Goal: Task Accomplishment & Management: Use online tool/utility

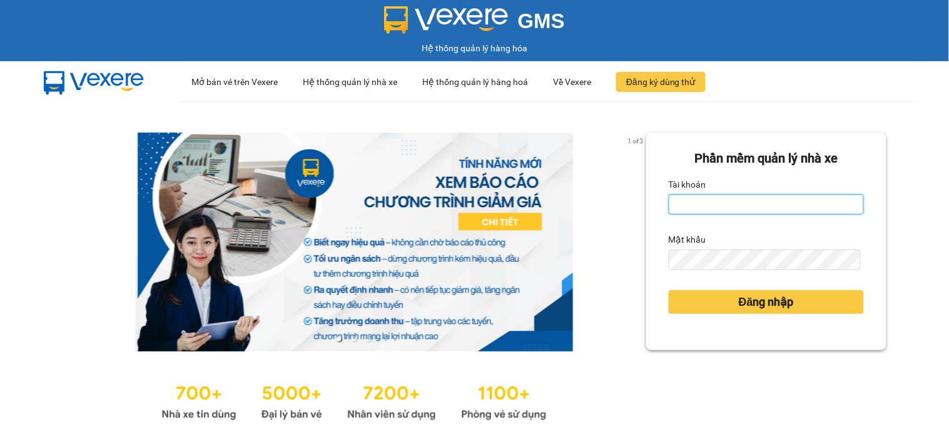
click at [685, 203] on input "Tài khoản" at bounding box center [766, 205] width 195 height 20
type input "namthhhhn.saoviet"
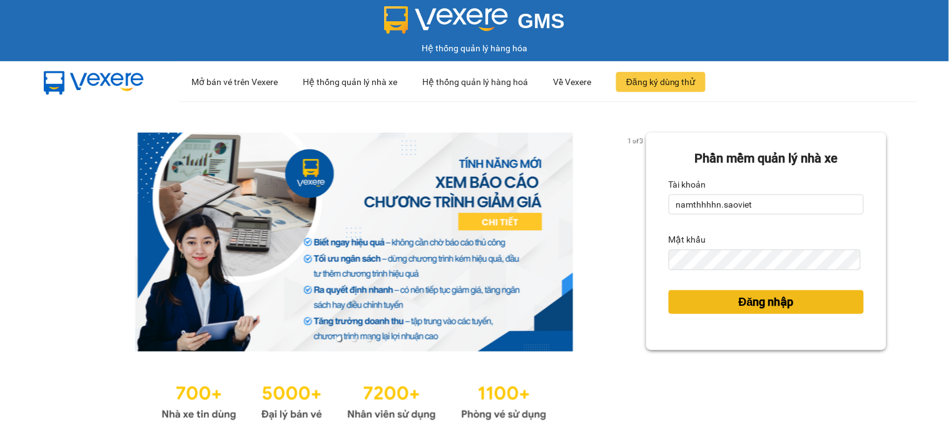
click at [753, 301] on span "Đăng nhập" at bounding box center [766, 302] width 55 height 18
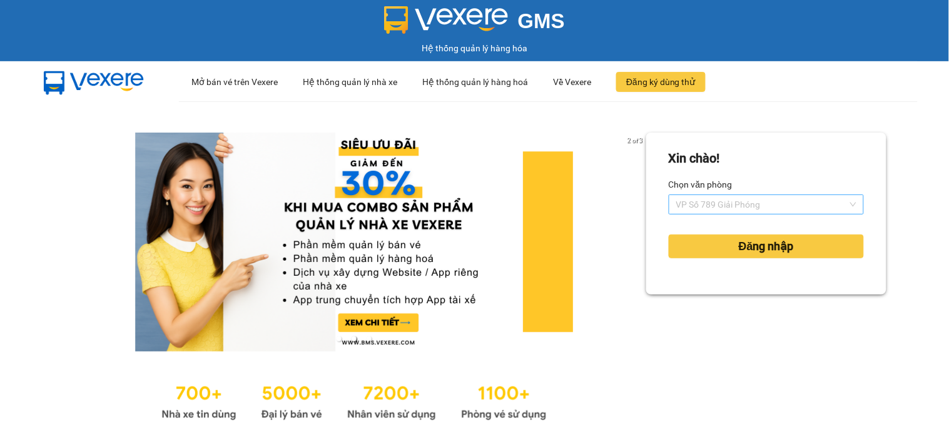
click at [738, 211] on span "VP Số 789 Giải Phóng" at bounding box center [766, 204] width 180 height 19
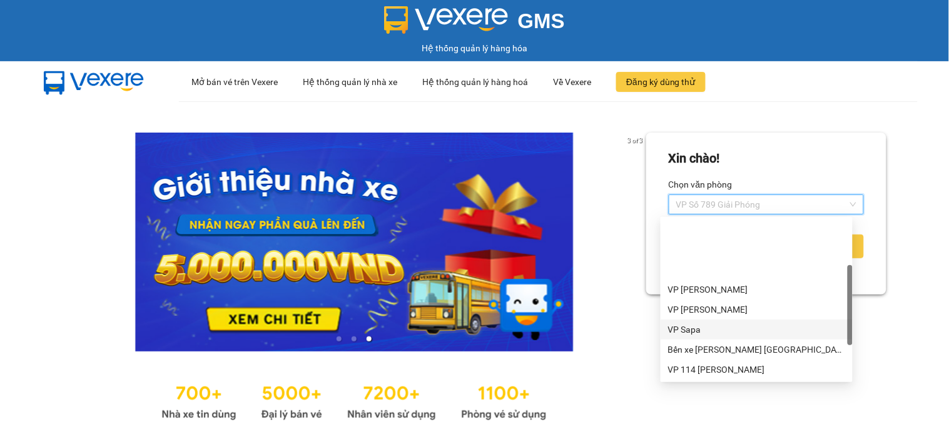
scroll to position [120, 0]
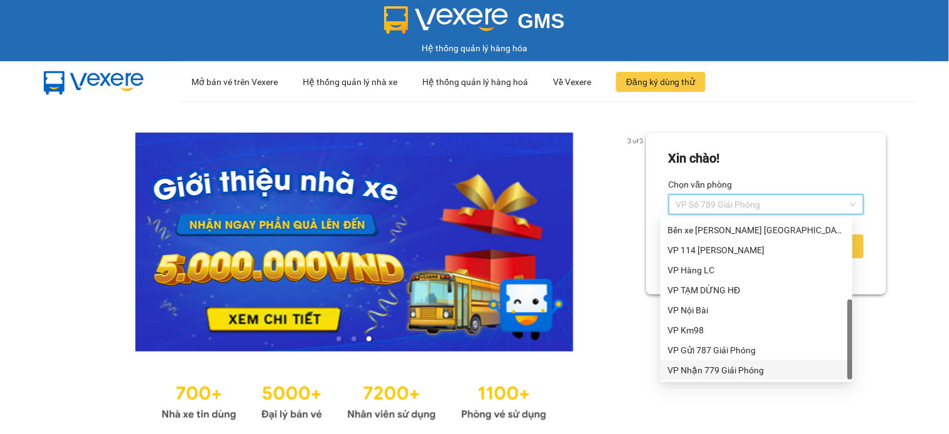
click at [725, 372] on div "VP Nhận 779 Giải Phóng" at bounding box center [756, 371] width 177 height 14
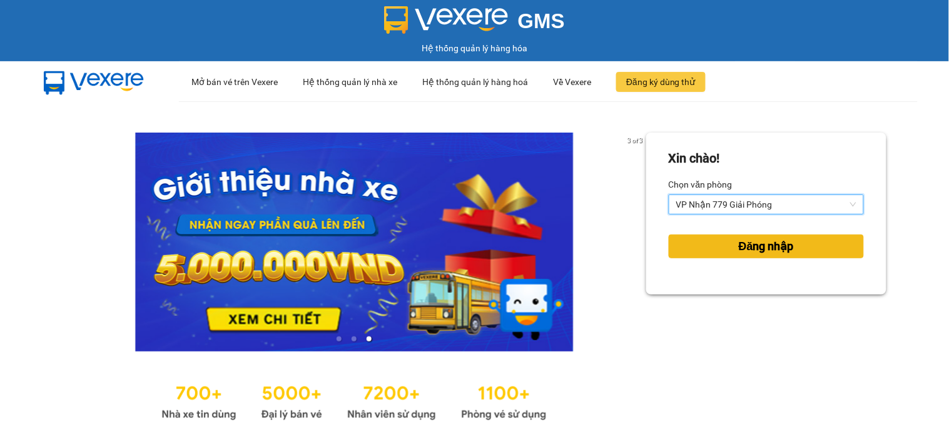
click at [748, 248] on span "Đăng nhập" at bounding box center [766, 247] width 55 height 18
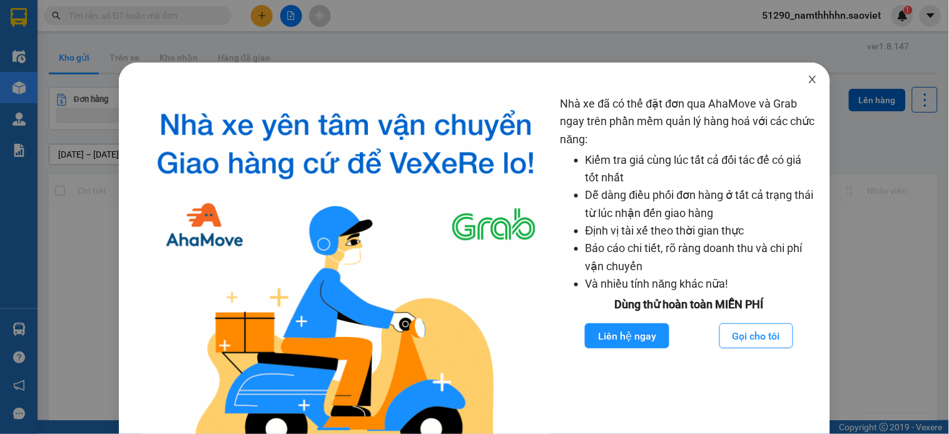
click at [808, 78] on icon "close" at bounding box center [813, 79] width 10 height 10
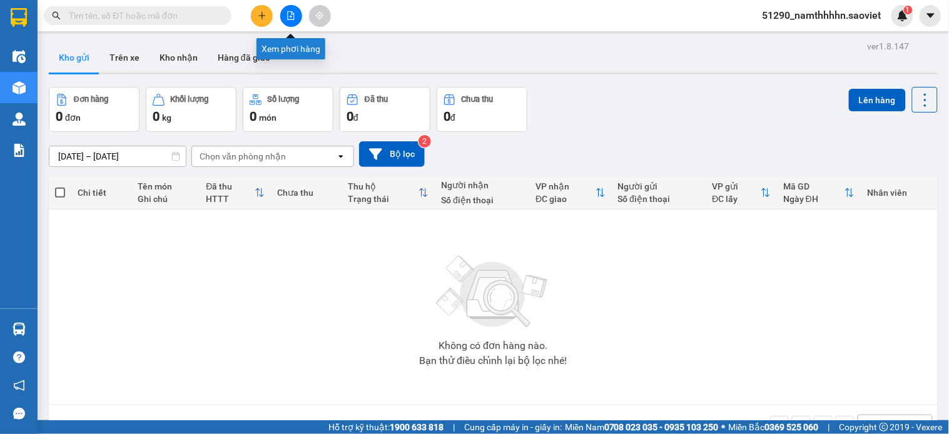
click at [292, 18] on icon "file-add" at bounding box center [291, 15] width 9 height 9
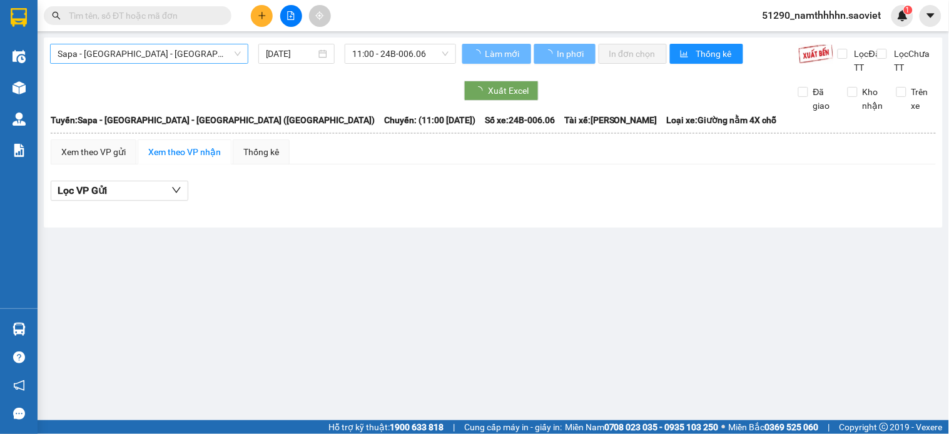
drag, startPoint x: 148, startPoint y: 44, endPoint x: 148, endPoint y: 148, distance: 103.2
click at [148, 48] on span "Sapa - [GEOGRAPHIC_DATA] - [GEOGRAPHIC_DATA] ([GEOGRAPHIC_DATA])" at bounding box center [149, 53] width 183 height 19
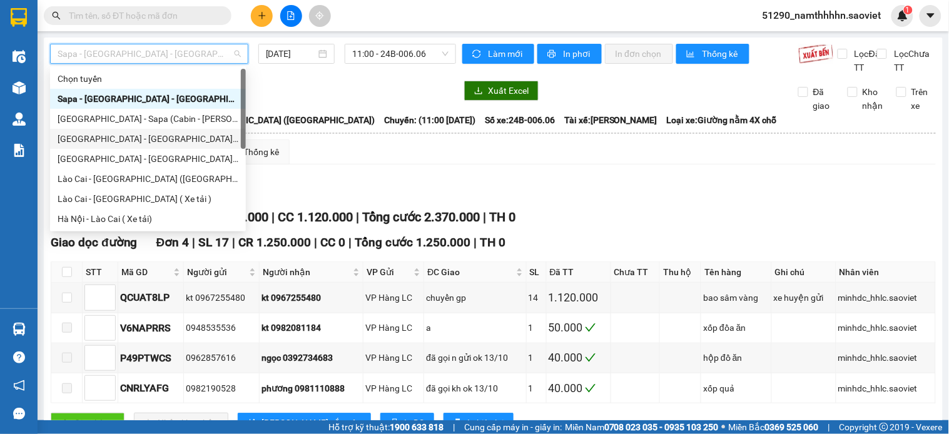
scroll to position [100, 0]
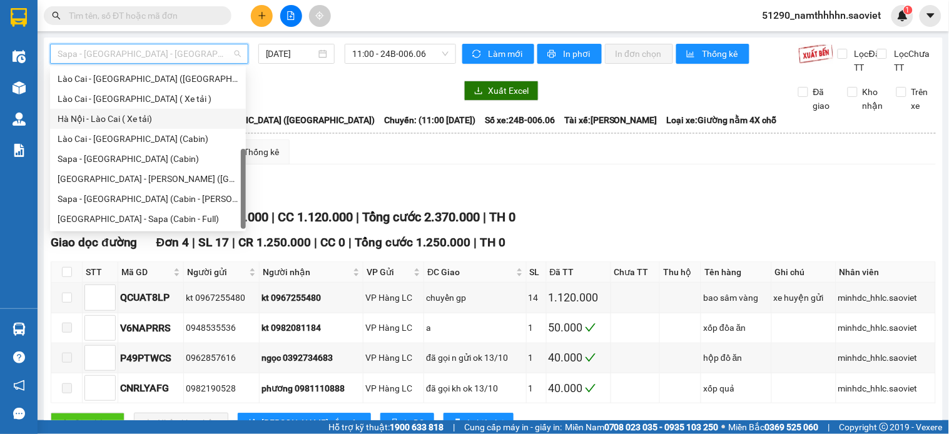
click at [143, 123] on div "Hà Nội - Lào Cai ( Xe tải)" at bounding box center [148, 119] width 181 height 14
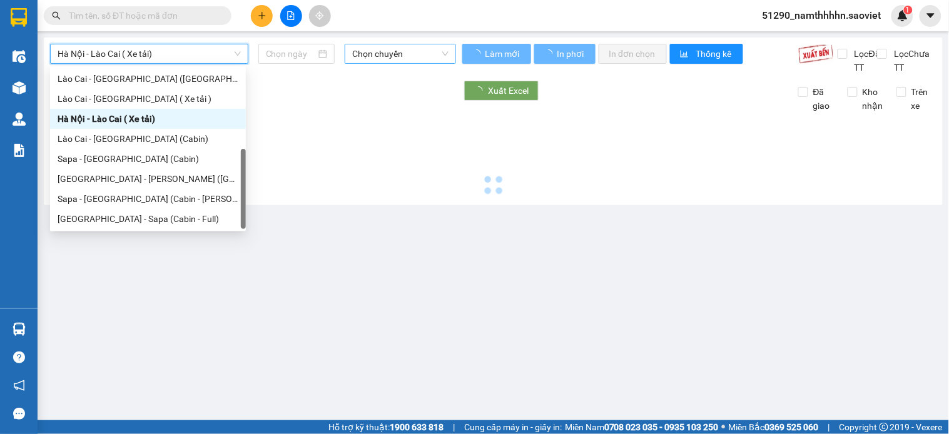
type input "[DATE]"
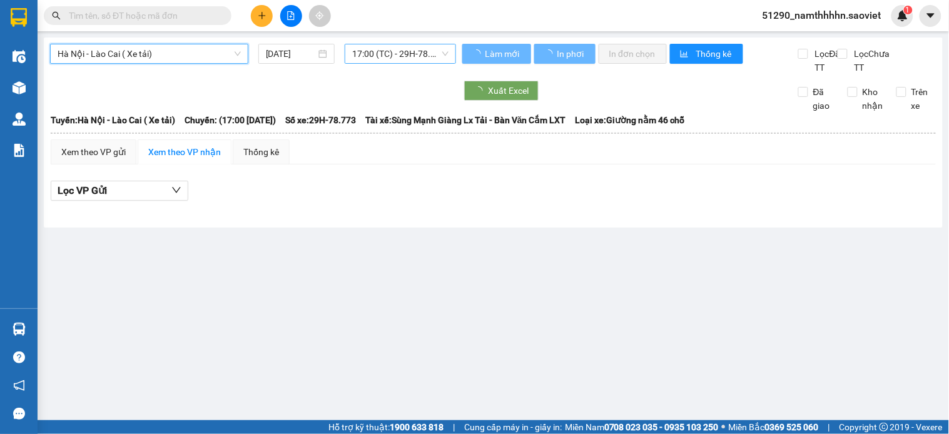
click at [379, 59] on span "17:00 (TC) - 29H-78.773" at bounding box center [400, 53] width 96 height 19
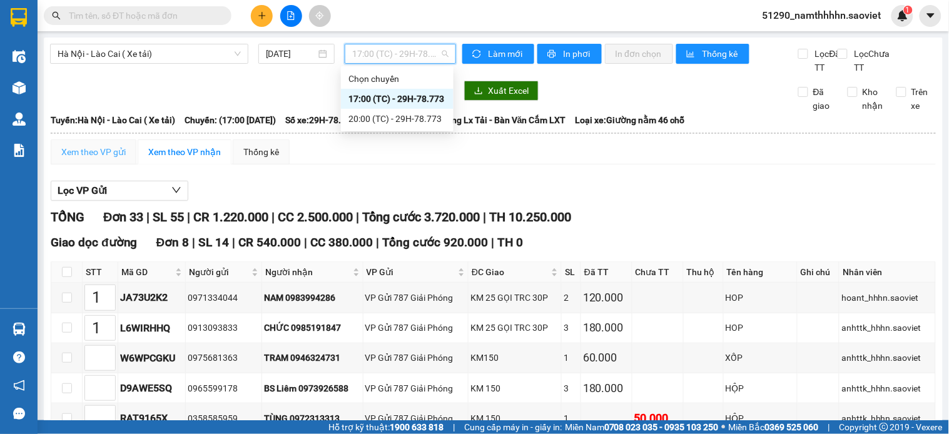
click at [120, 153] on div "Xem theo VP gửi" at bounding box center [94, 152] width 86 height 25
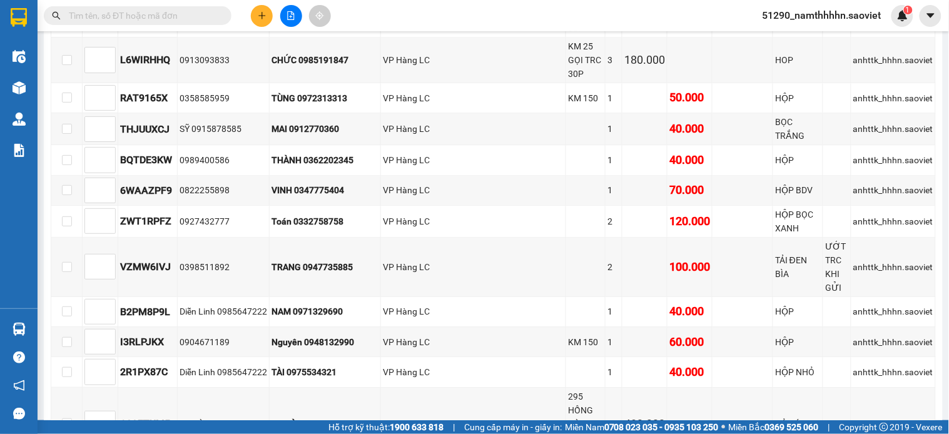
scroll to position [1049, 0]
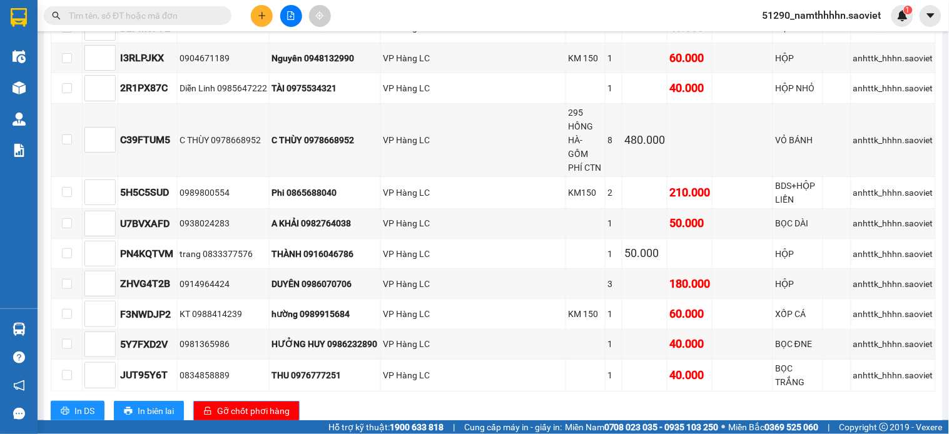
click at [282, 404] on span "Gỡ chốt phơi hàng" at bounding box center [253, 411] width 73 height 14
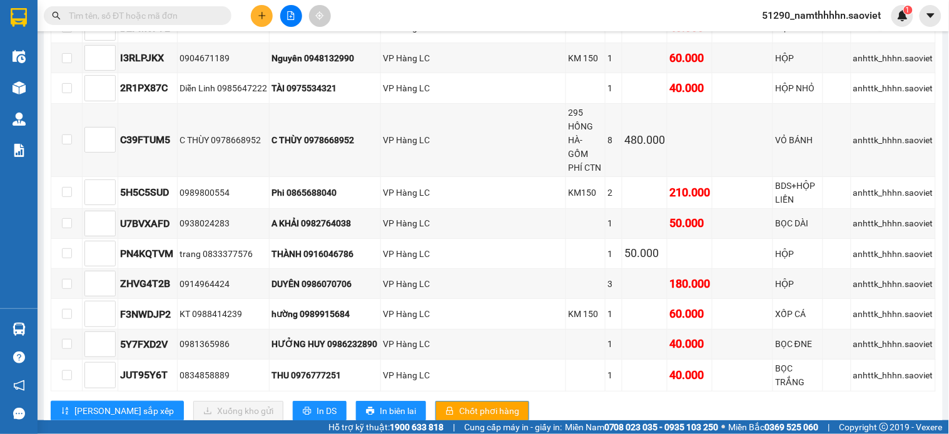
checkbox input "true"
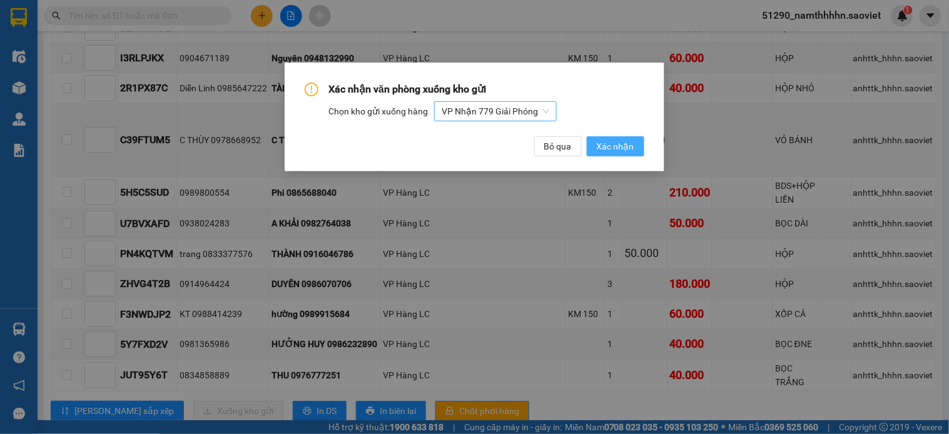
click at [534, 114] on span "VP Nhận 779 Giải Phóng" at bounding box center [496, 111] width 108 height 19
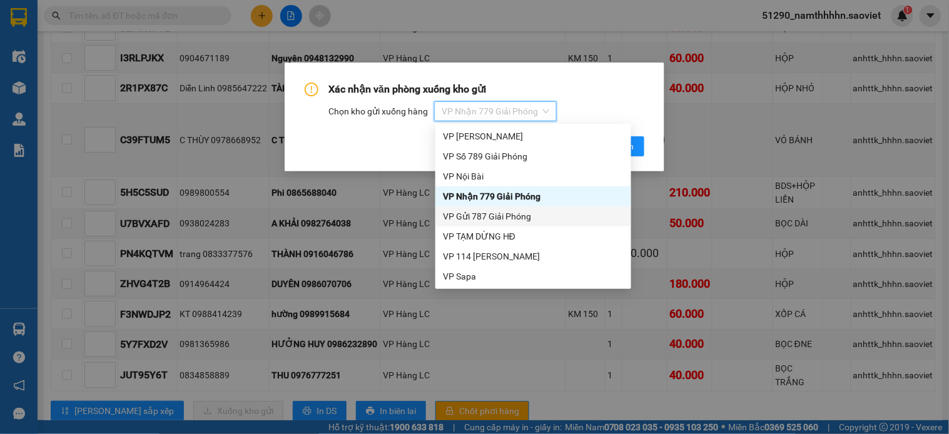
click at [492, 214] on div "VP Gửi 787 Giải Phóng" at bounding box center [533, 217] width 181 height 14
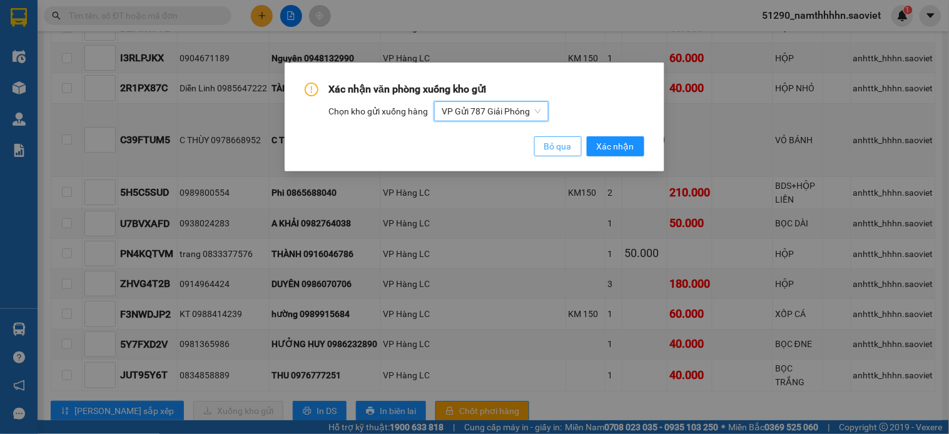
click at [559, 150] on span "Bỏ qua" at bounding box center [558, 147] width 28 height 14
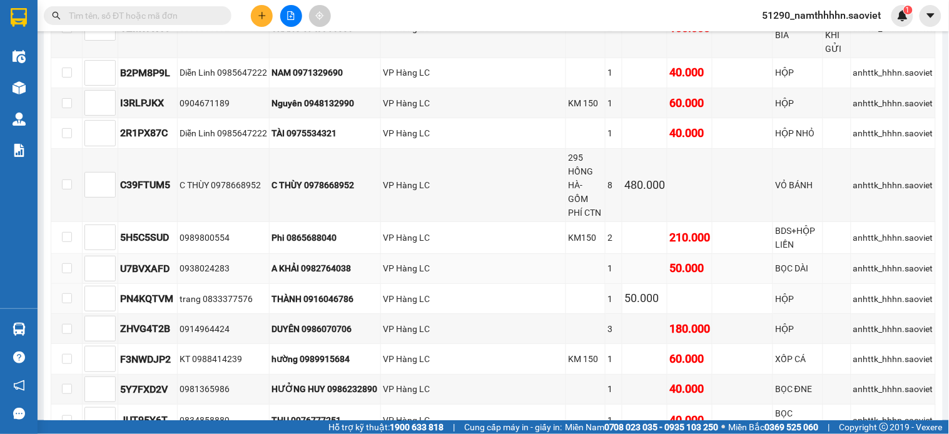
scroll to position [979, 0]
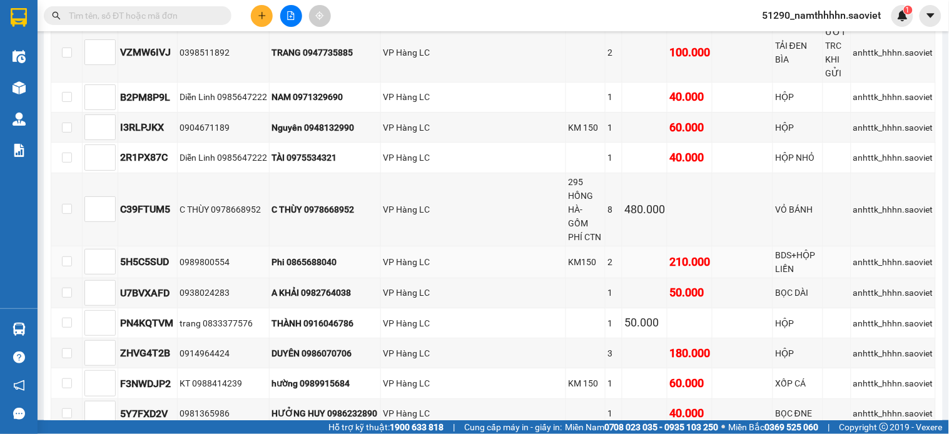
click at [323, 255] on div "Phi 0865688040" at bounding box center [325, 262] width 107 height 14
copy div "0865688040"
click at [132, 24] on span at bounding box center [138, 15] width 188 height 19
click at [143, 15] on input "text" at bounding box center [143, 16] width 148 height 14
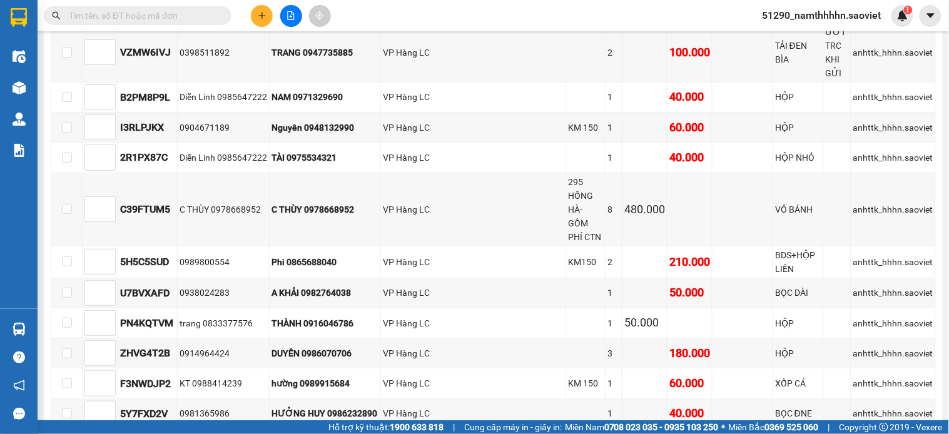
paste input "0865688040"
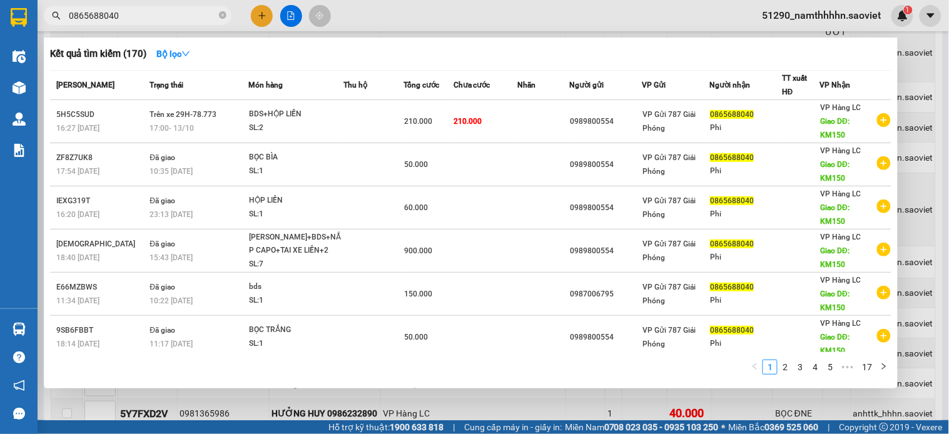
type input "0865688040"
click at [484, 15] on div at bounding box center [474, 217] width 949 height 434
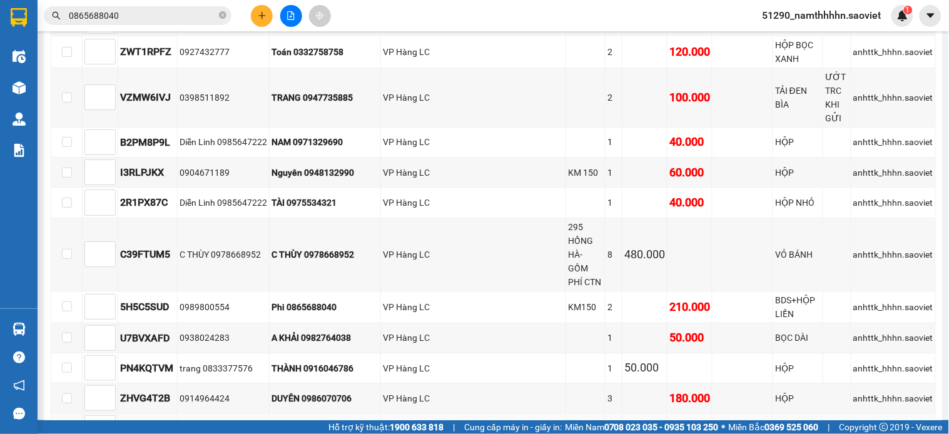
scroll to position [910, 0]
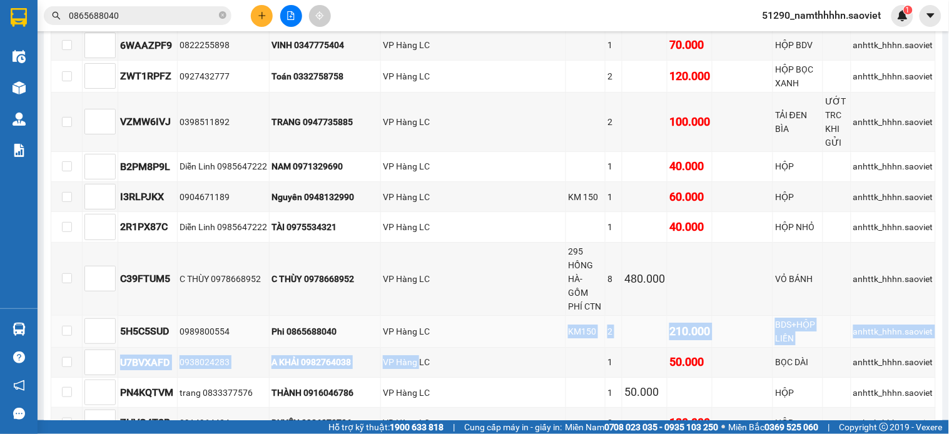
drag, startPoint x: 424, startPoint y: 188, endPoint x: 490, endPoint y: 182, distance: 66.6
click at [392, 348] on td "VP Hàng LC" at bounding box center [473, 363] width 185 height 30
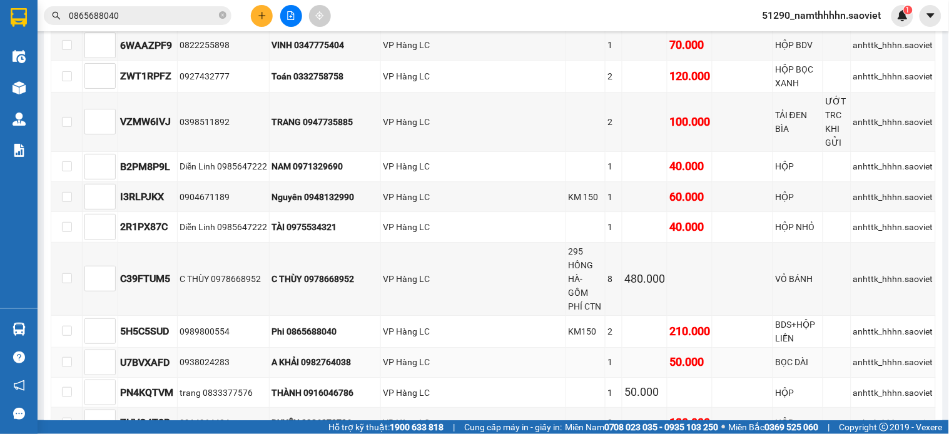
click at [392, 348] on td "VP Hàng LC" at bounding box center [473, 363] width 185 height 30
click at [287, 325] on div "Phi 0865688040" at bounding box center [325, 332] width 107 height 14
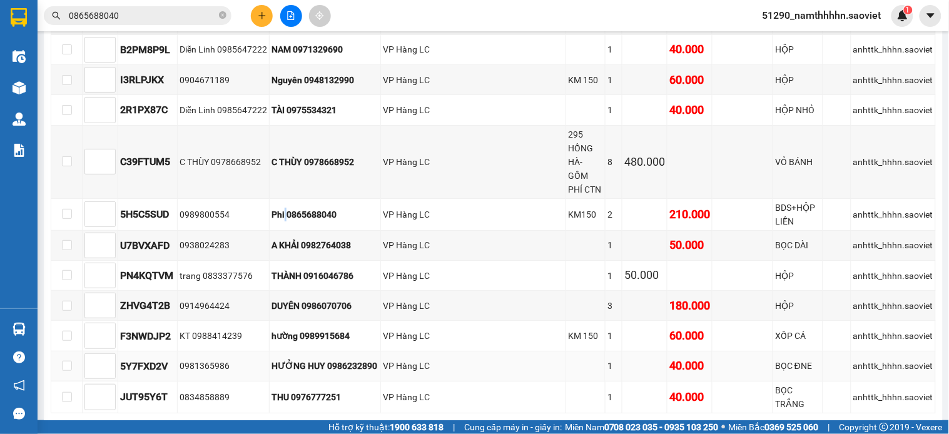
scroll to position [1049, 0]
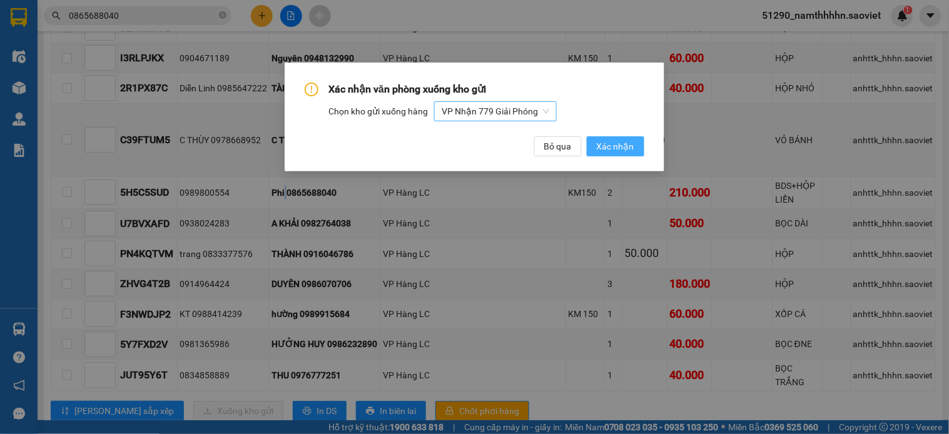
click at [524, 118] on span "VP Nhận 779 Giải Phóng" at bounding box center [496, 111] width 108 height 19
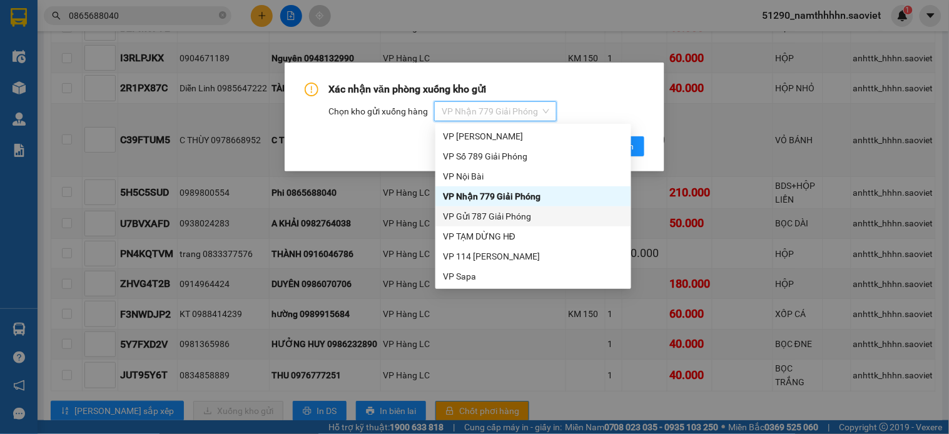
click at [499, 216] on div "VP Gửi 787 Giải Phóng" at bounding box center [533, 217] width 181 height 14
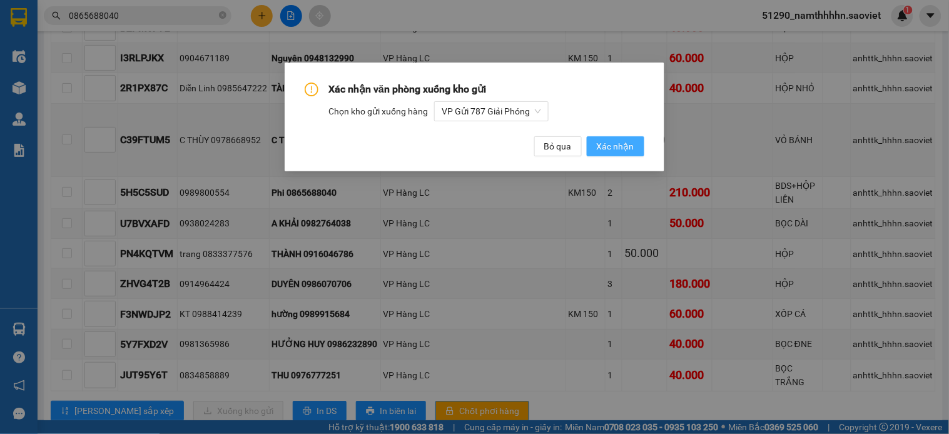
click at [623, 153] on button "Xác nhận" at bounding box center [616, 146] width 58 height 20
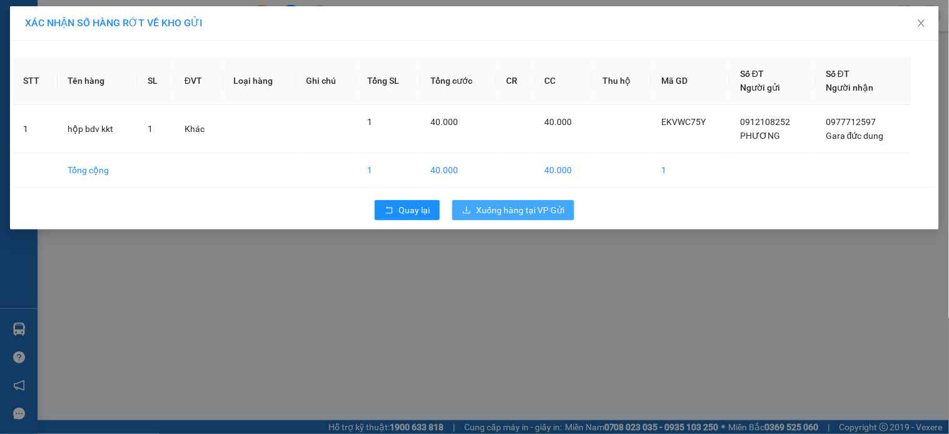
click at [523, 215] on span "Xuống hàng tại VP Gửi" at bounding box center [520, 210] width 88 height 14
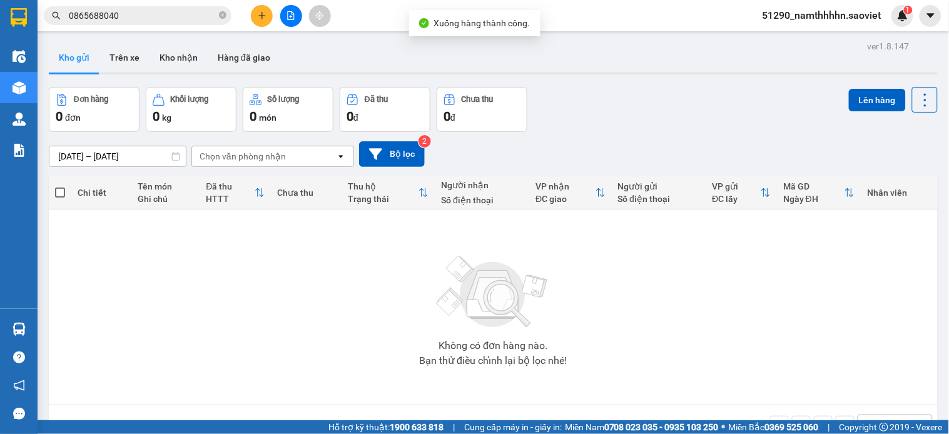
click at [292, 20] on button at bounding box center [291, 16] width 22 height 22
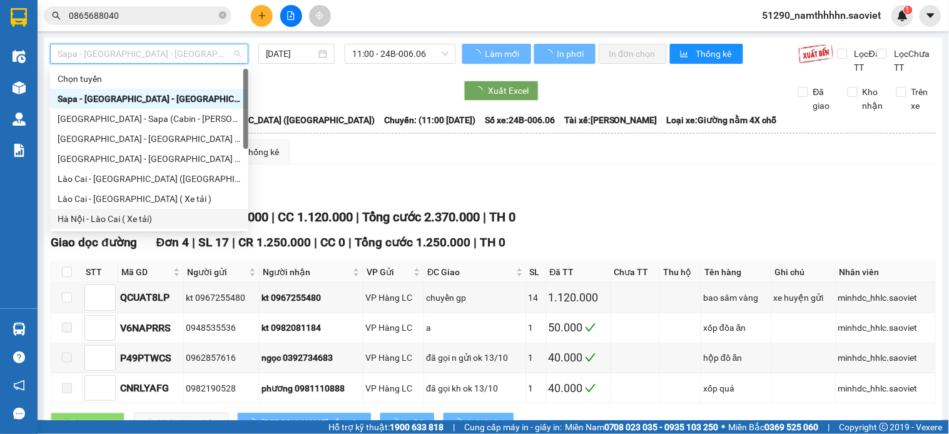
click at [166, 213] on div "Hà Nội - Lào Cai ( Xe tải)" at bounding box center [149, 219] width 183 height 14
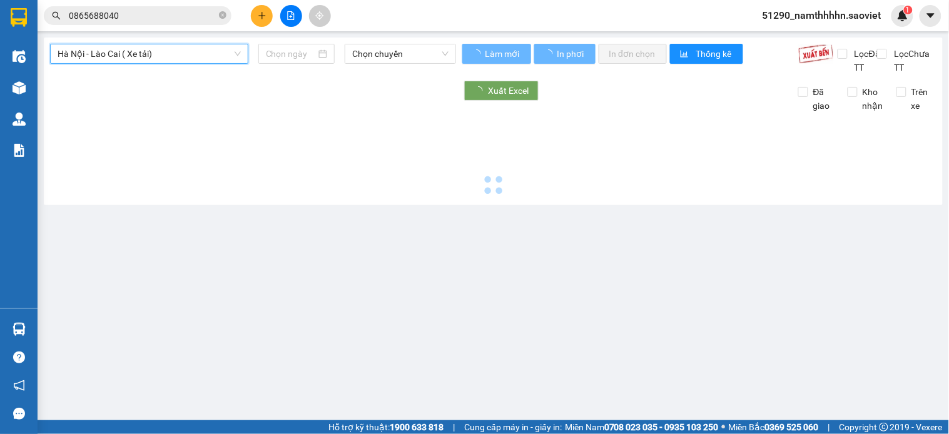
type input "[DATE]"
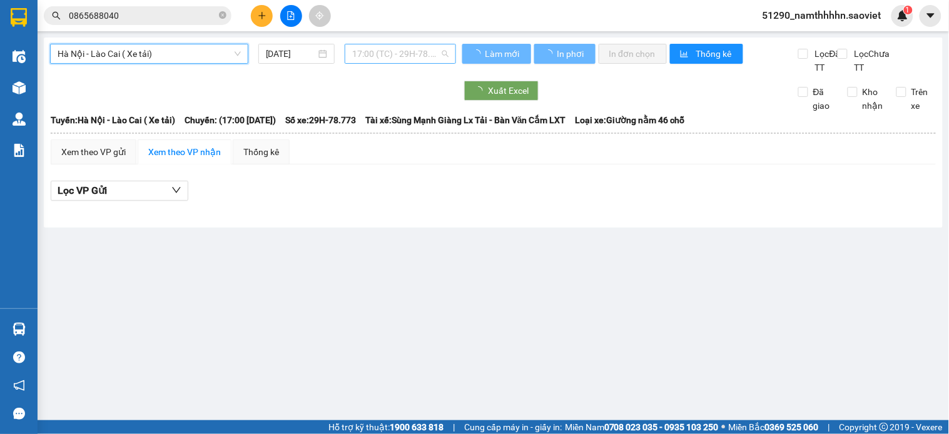
click at [364, 52] on span "17:00 (TC) - 29H-78.773" at bounding box center [400, 53] width 96 height 19
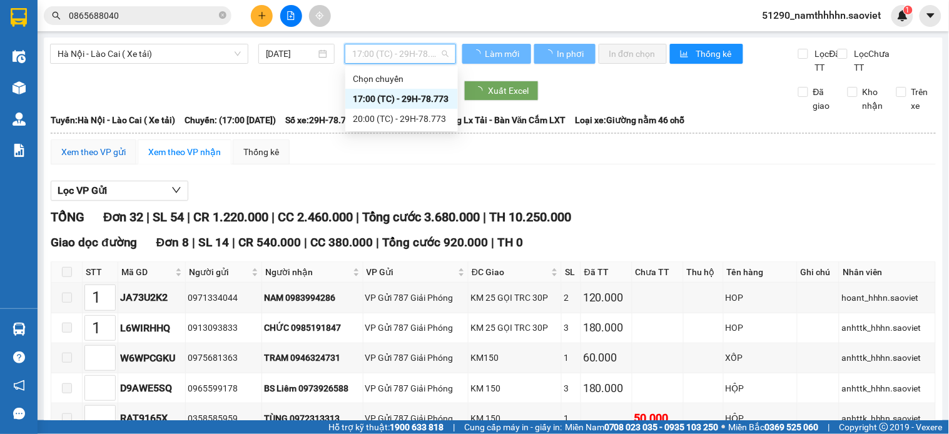
click at [107, 159] on div "Xem theo VP gửi" at bounding box center [93, 152] width 64 height 14
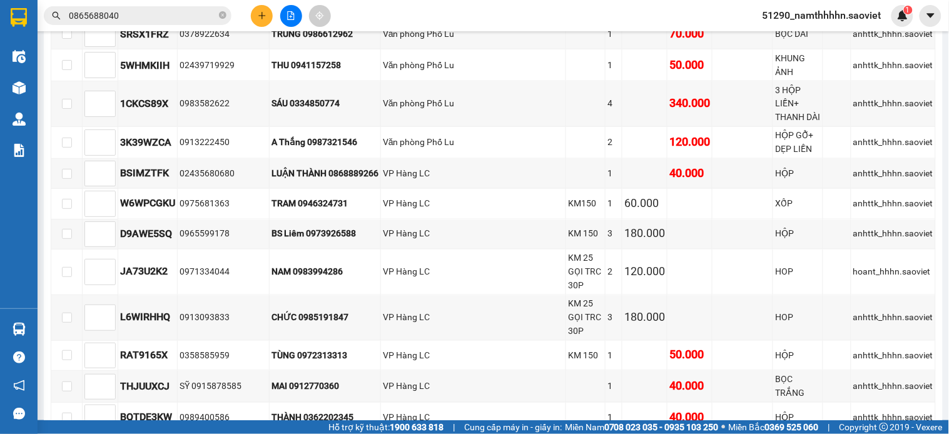
scroll to position [89, 0]
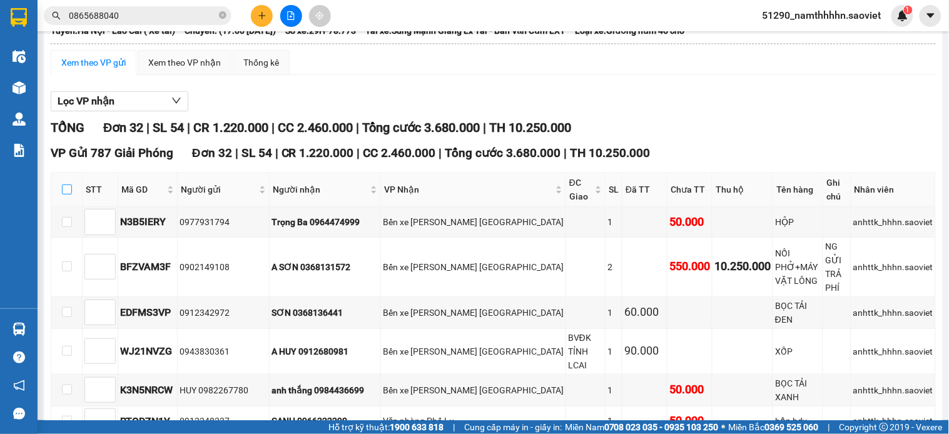
click at [68, 195] on input "checkbox" at bounding box center [67, 190] width 10 height 10
checkbox input "true"
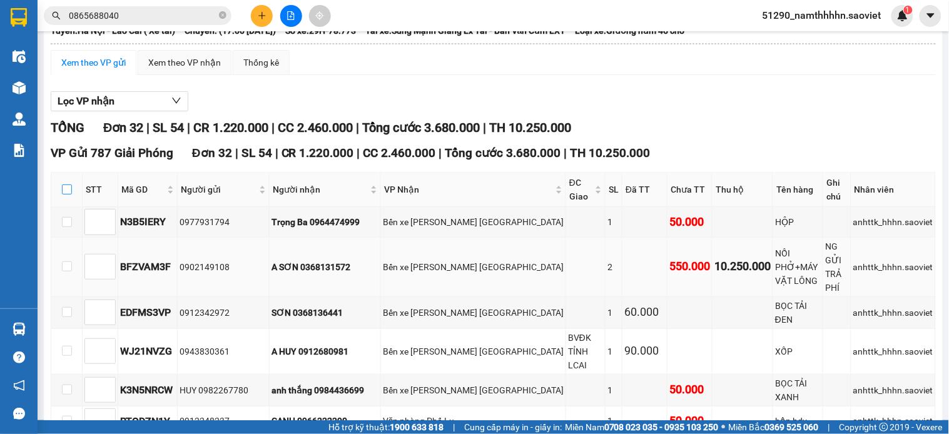
checkbox input "true"
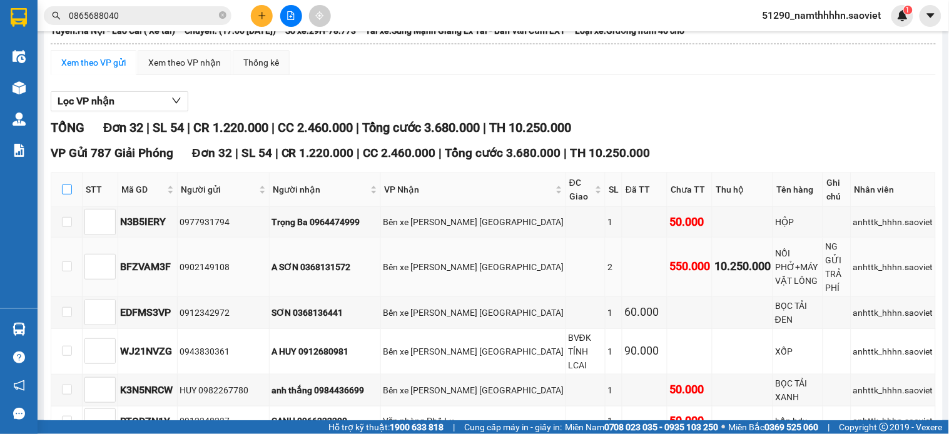
checkbox input "true"
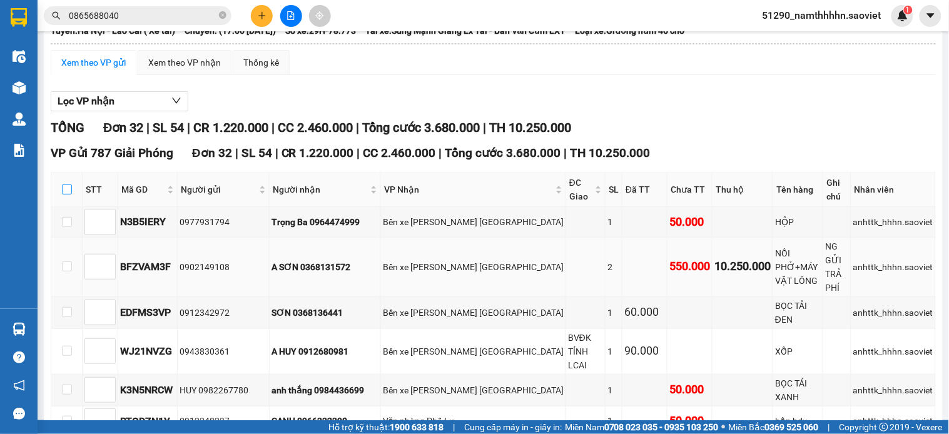
checkbox input "true"
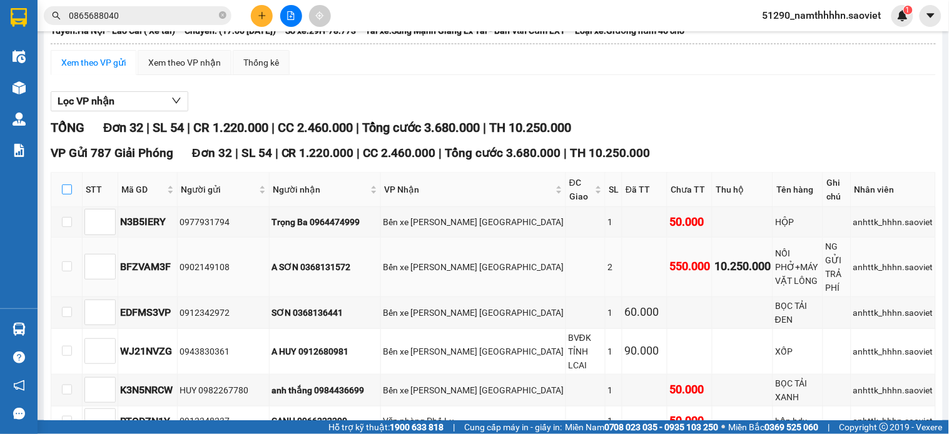
checkbox input "true"
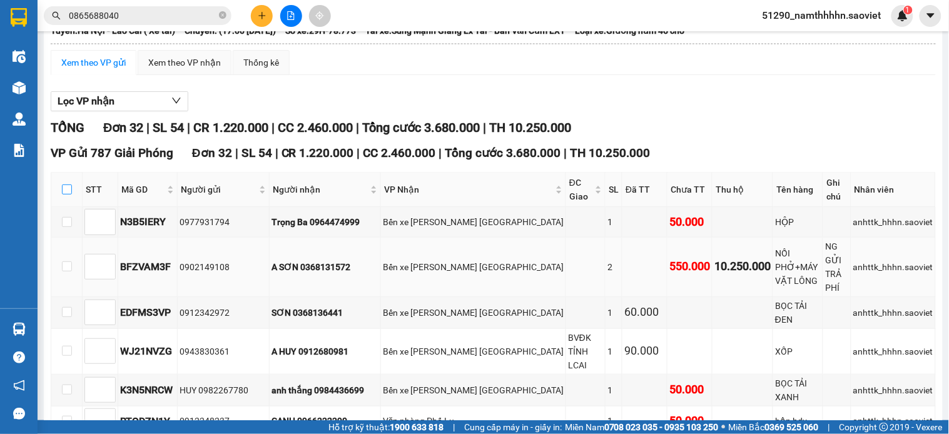
checkbox input "true"
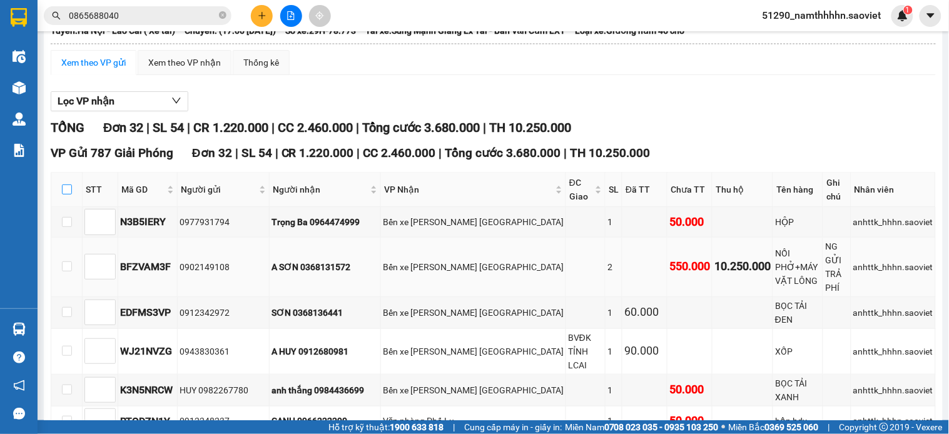
checkbox input "true"
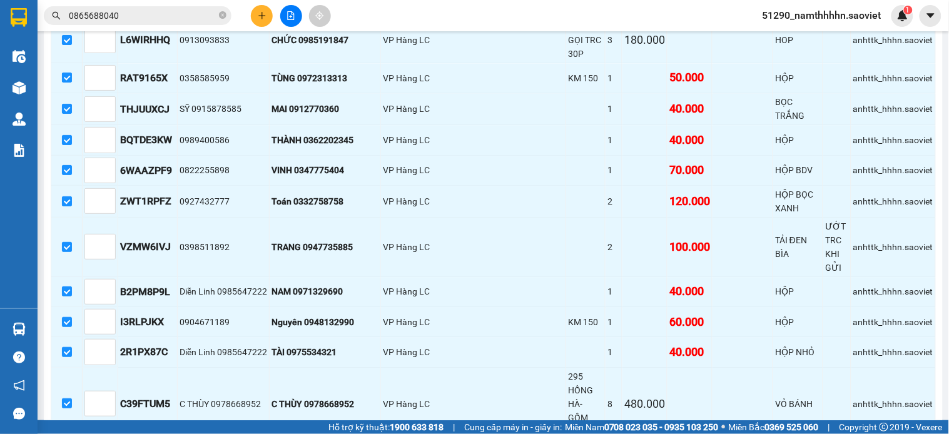
scroll to position [923, 0]
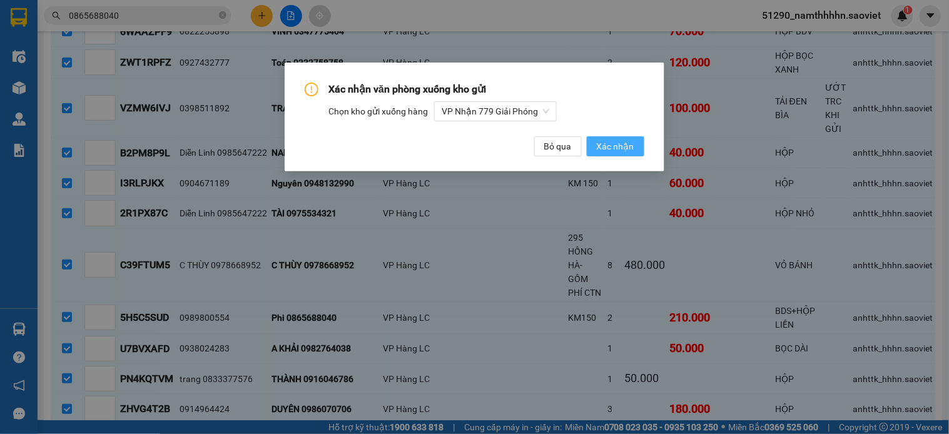
click at [599, 140] on span "Xác nhận" at bounding box center [616, 147] width 38 height 14
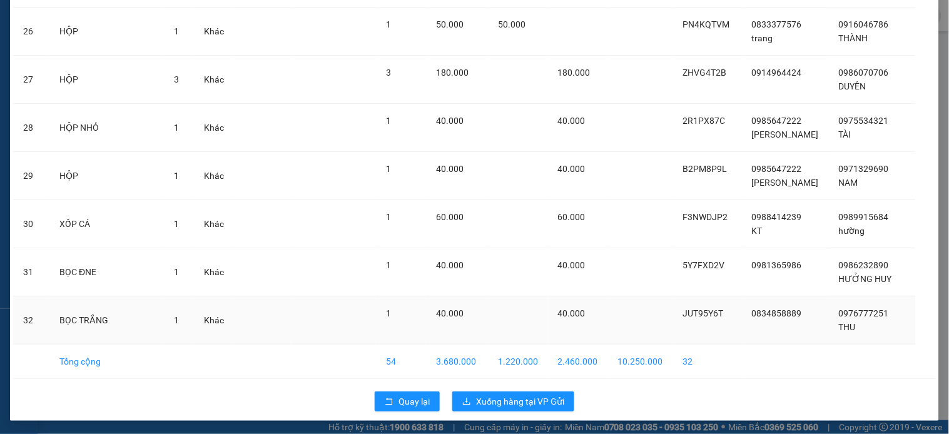
scroll to position [1304, 0]
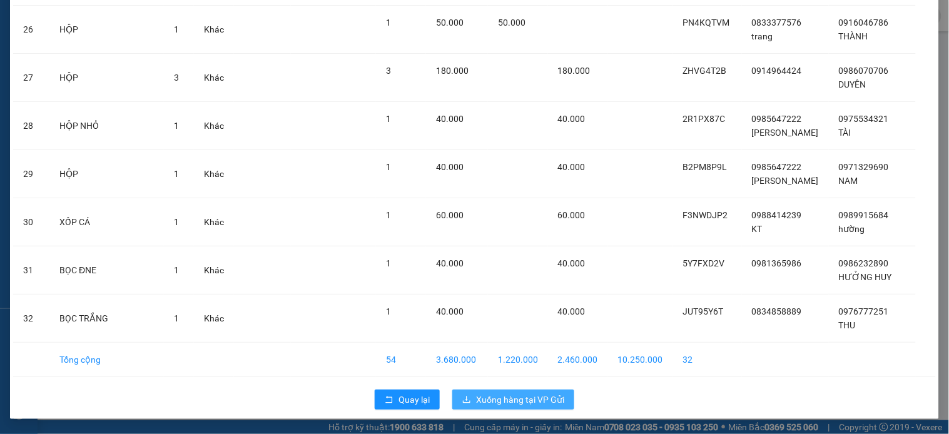
click at [490, 404] on span "Xuống hàng tại VP Gửi" at bounding box center [520, 400] width 88 height 14
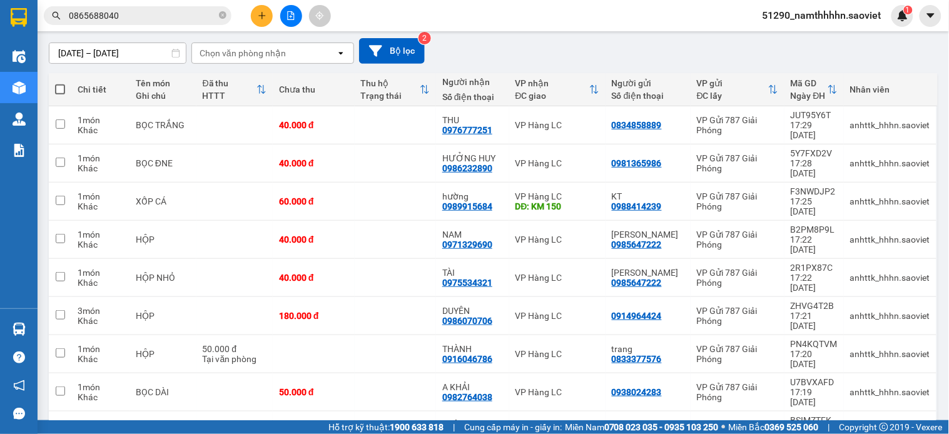
scroll to position [123, 0]
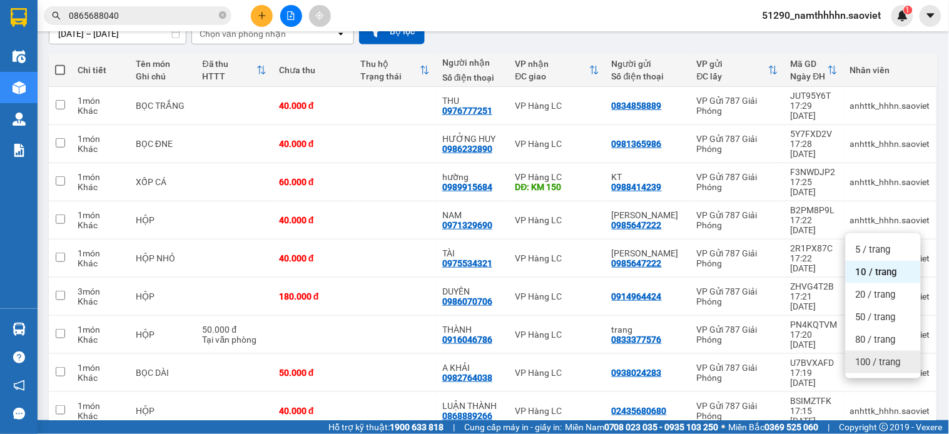
click at [885, 362] on span "100 / trang" at bounding box center [878, 362] width 45 height 13
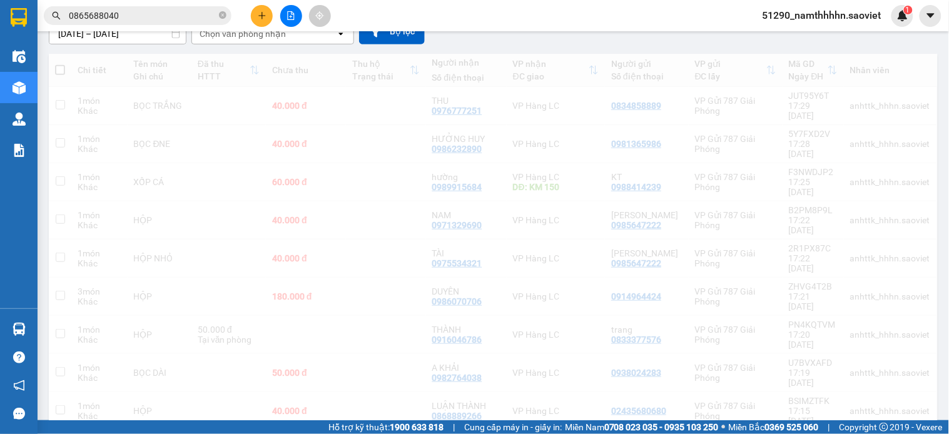
scroll to position [53, 0]
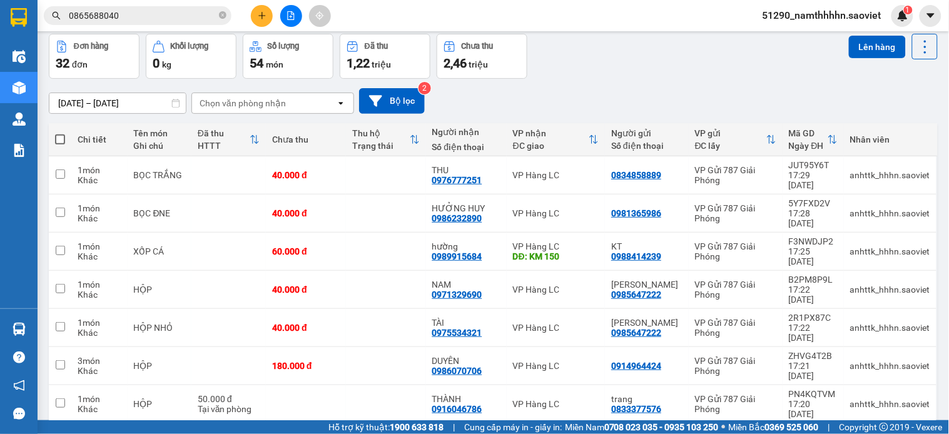
click at [64, 138] on th at bounding box center [60, 139] width 23 height 33
click at [56, 140] on span at bounding box center [60, 140] width 10 height 10
click at [60, 133] on input "checkbox" at bounding box center [60, 133] width 0 height 0
checkbox input "true"
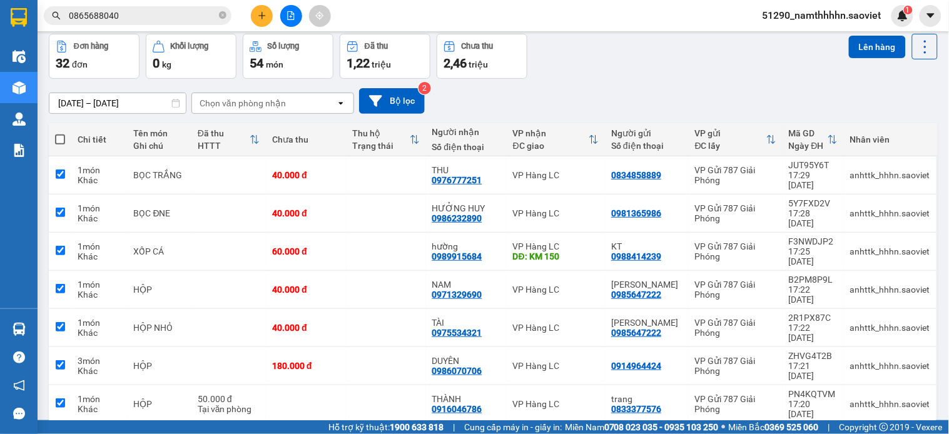
checkbox input "true"
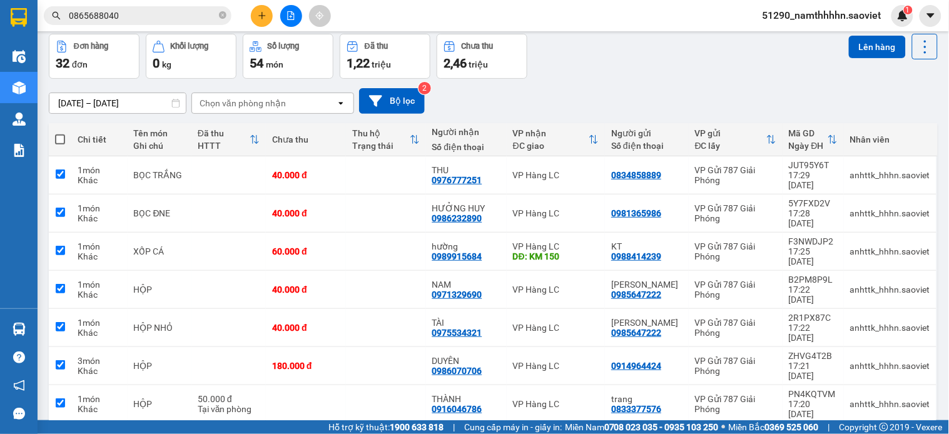
checkbox input "true"
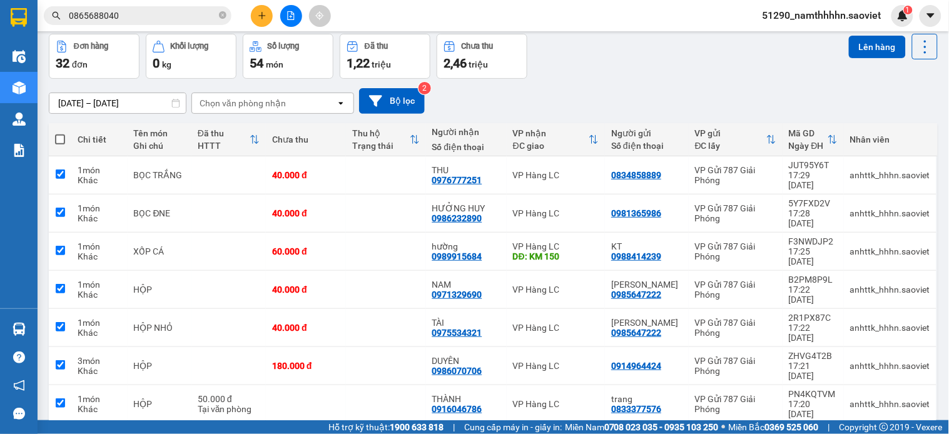
checkbox input "true"
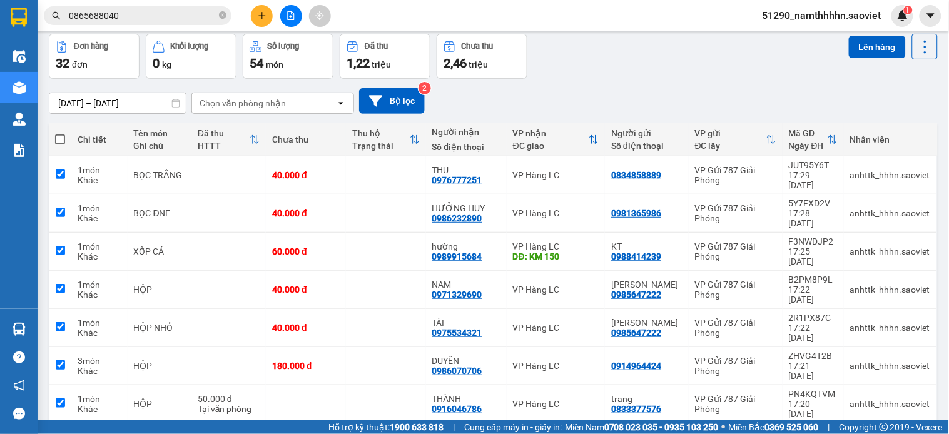
checkbox input "true"
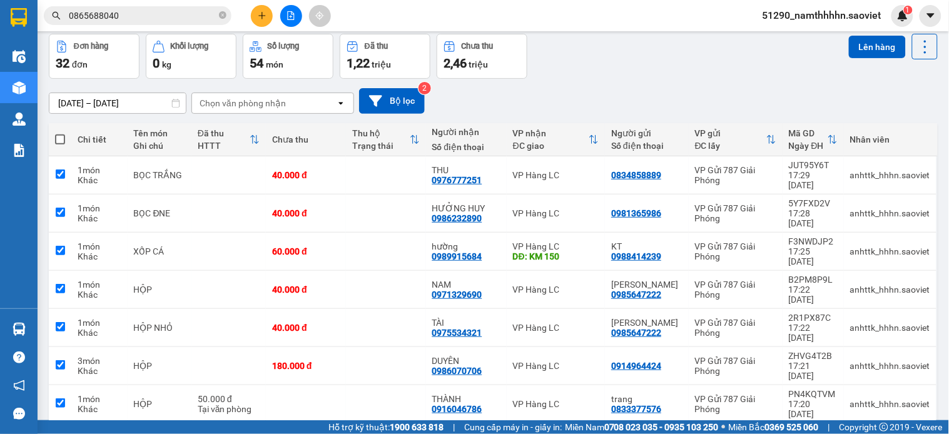
checkbox input "true"
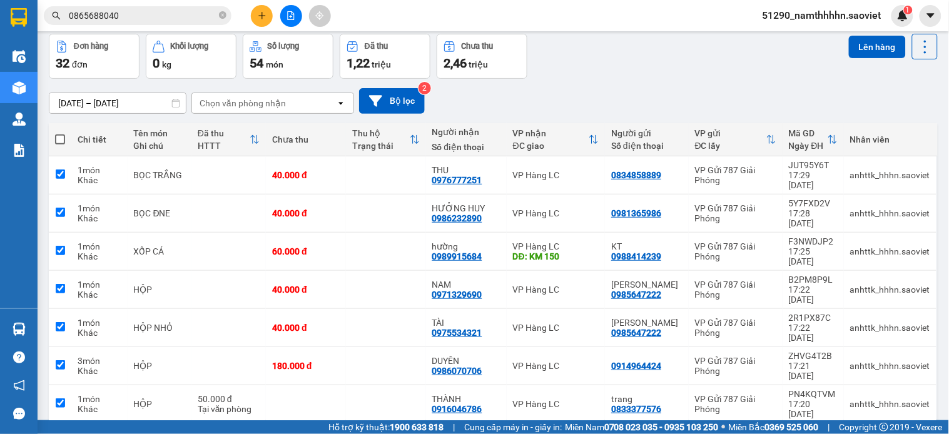
checkbox input "true"
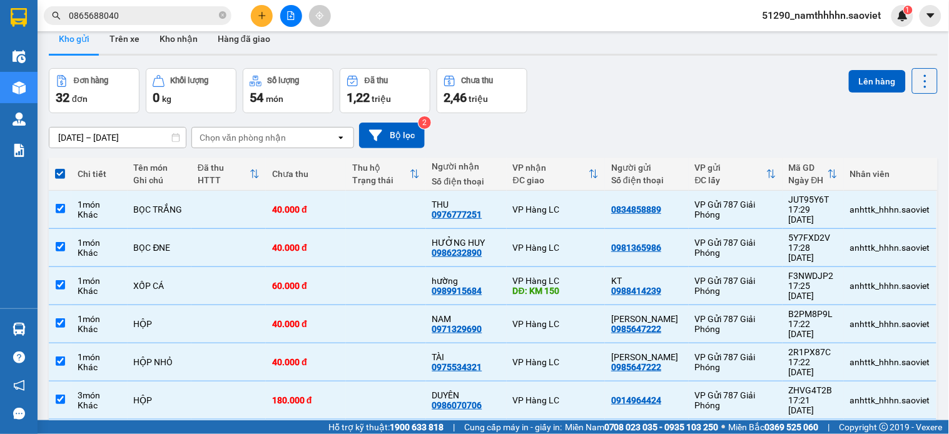
scroll to position [0, 0]
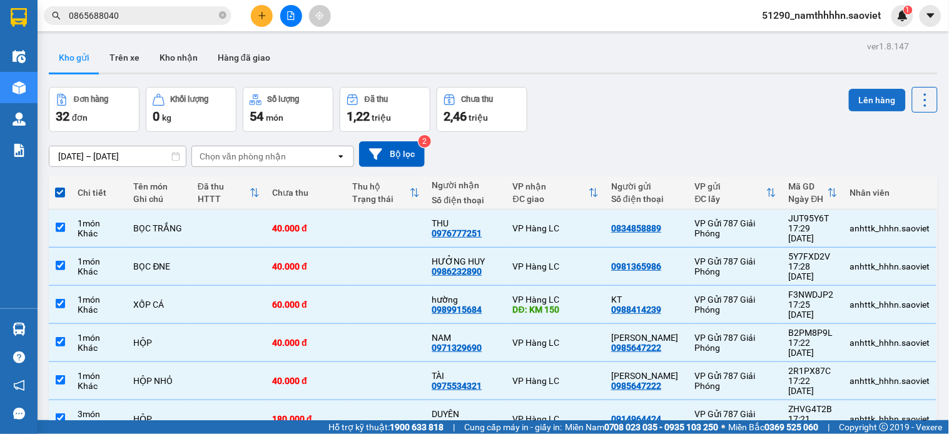
click at [855, 108] on button "Lên hàng" at bounding box center [877, 100] width 57 height 23
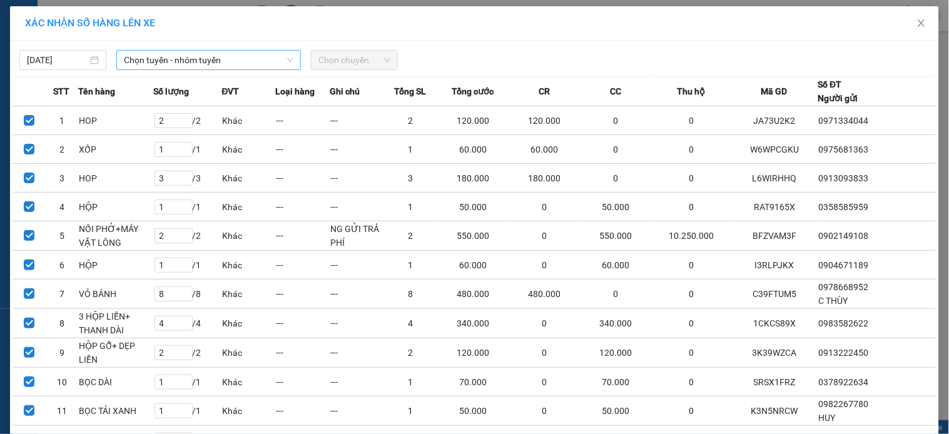
click at [170, 66] on span "Chọn tuyến - nhóm tuyến" at bounding box center [209, 60] width 170 height 19
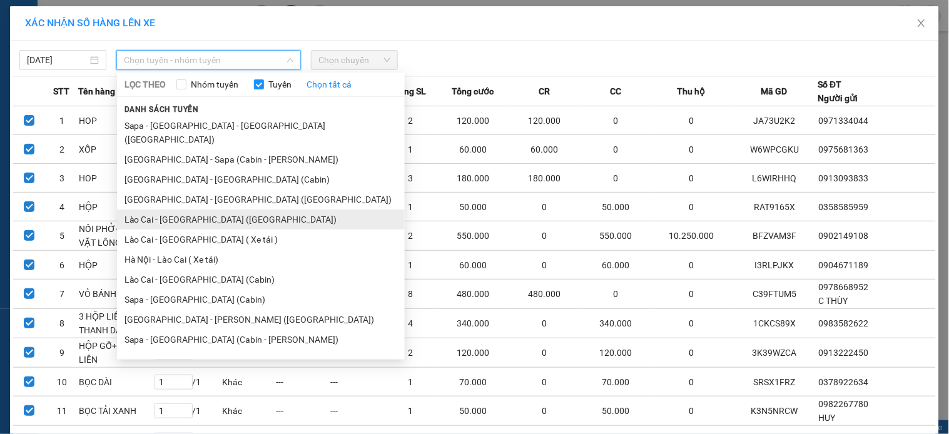
scroll to position [1, 0]
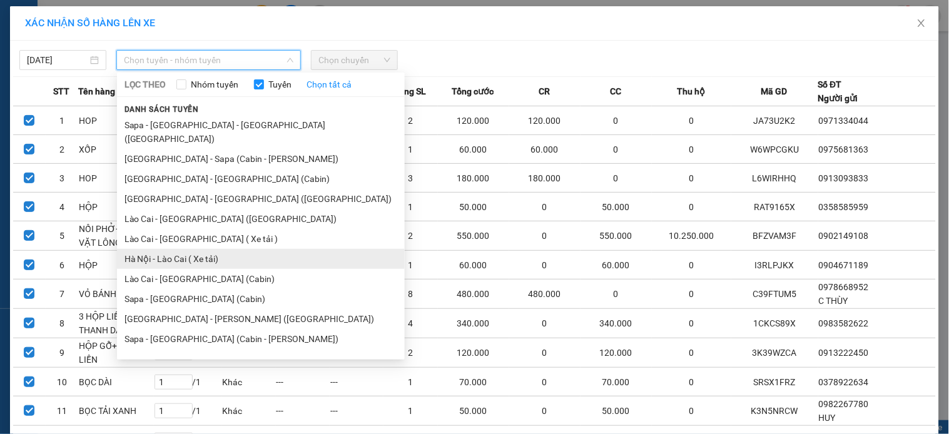
click at [213, 249] on li "Hà Nội - Lào Cai ( Xe tải)" at bounding box center [261, 259] width 288 height 20
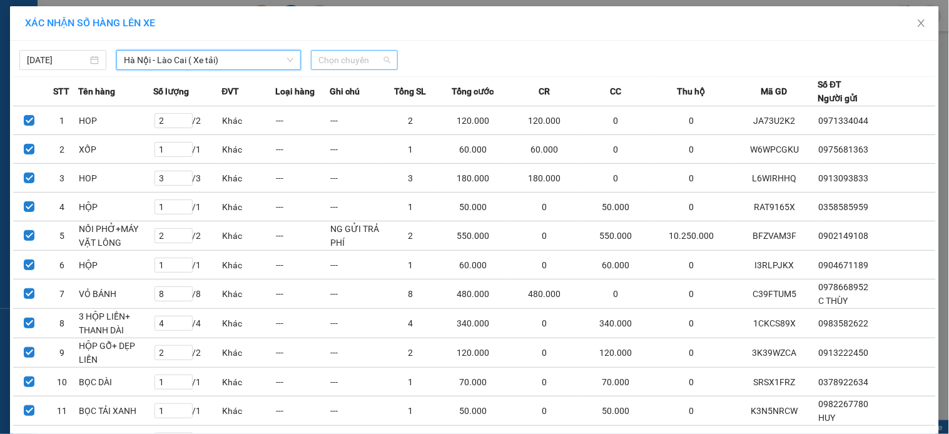
click at [370, 56] on span "Chọn chuyến" at bounding box center [354, 60] width 72 height 19
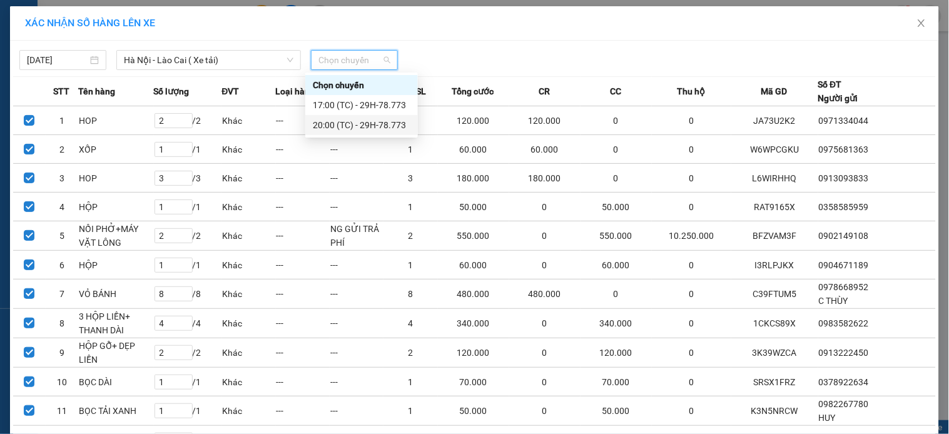
click at [364, 133] on div "20:00 (TC) - 29H-78.773" at bounding box center [361, 125] width 113 height 20
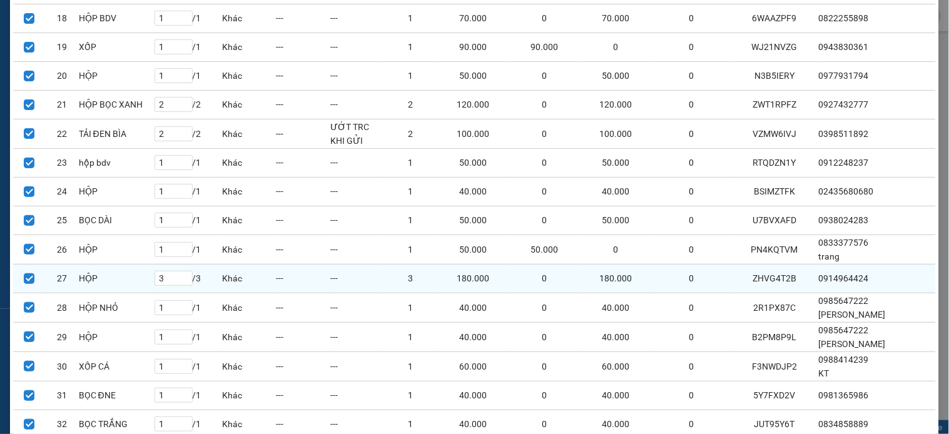
scroll to position [705, 0]
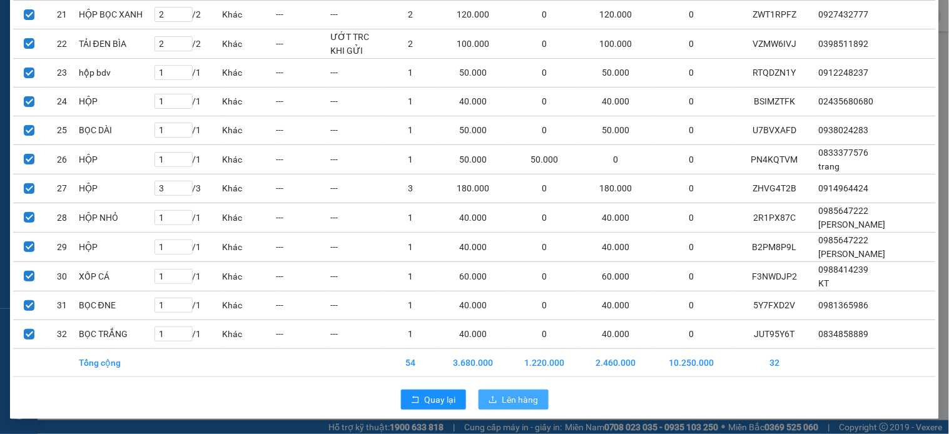
click at [502, 397] on span "Lên hàng" at bounding box center [520, 400] width 36 height 14
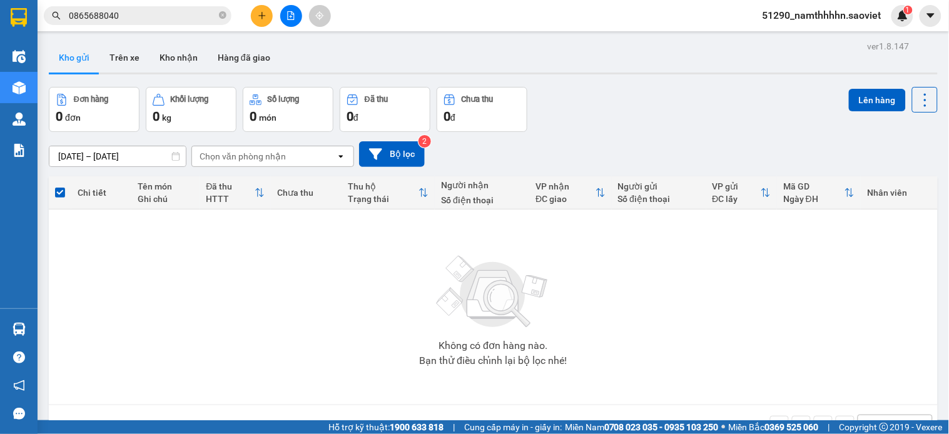
click at [292, 13] on icon "file-add" at bounding box center [291, 15] width 9 height 9
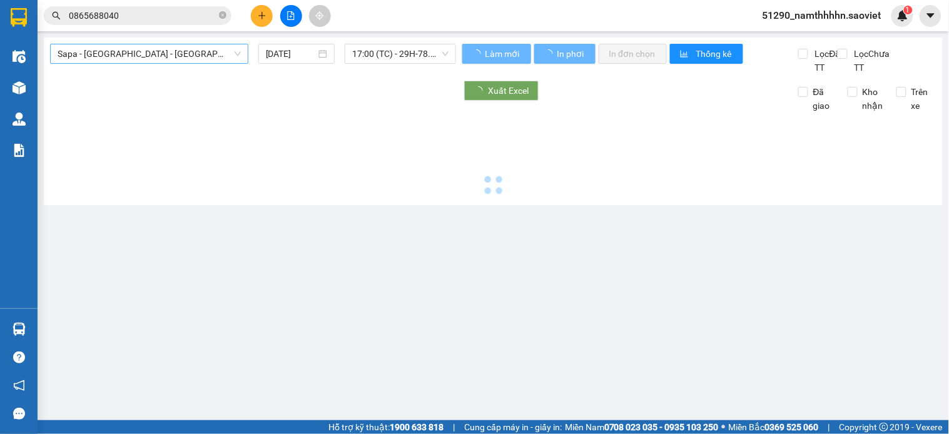
click at [151, 49] on span "Sapa - [GEOGRAPHIC_DATA] - [GEOGRAPHIC_DATA] ([GEOGRAPHIC_DATA])" at bounding box center [149, 53] width 183 height 19
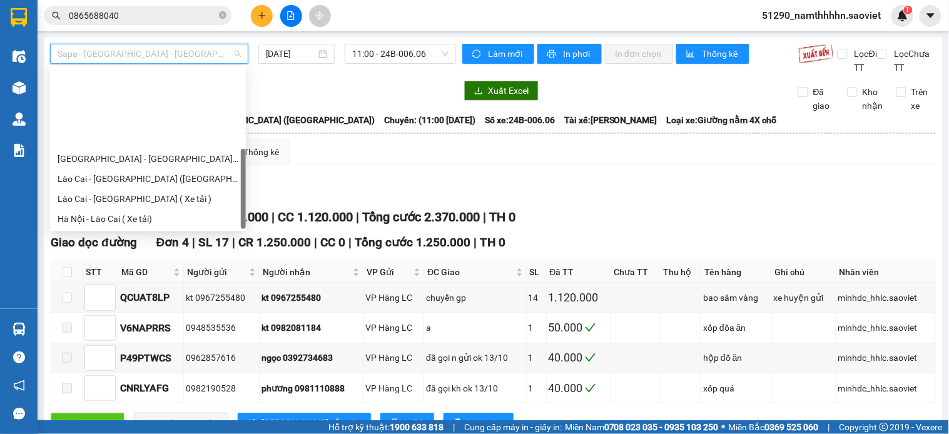
scroll to position [100, 0]
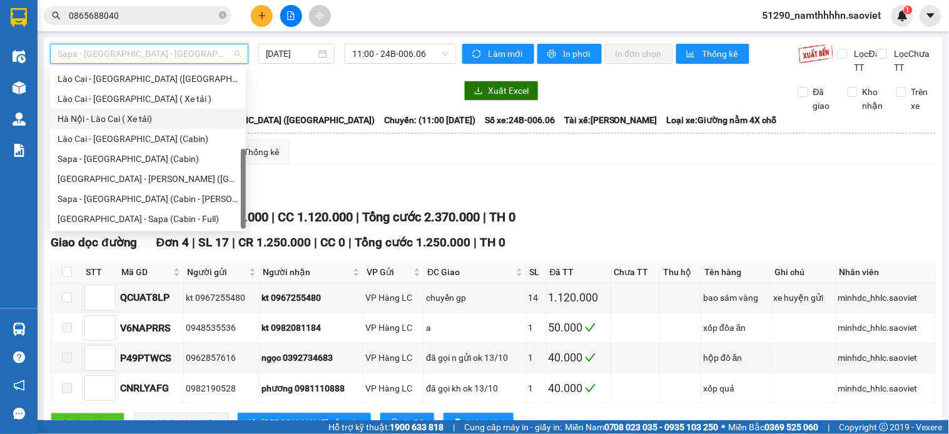
click at [132, 123] on div "Hà Nội - Lào Cai ( Xe tải)" at bounding box center [148, 119] width 181 height 14
type input "[DATE]"
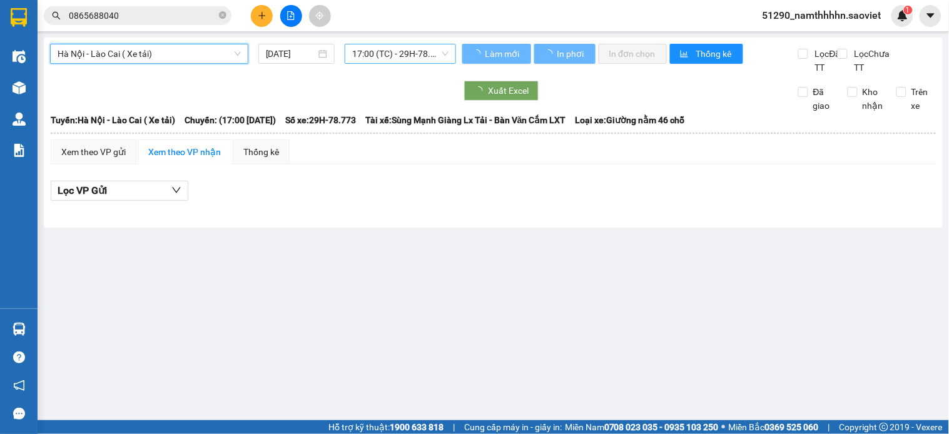
click at [410, 56] on span "17:00 (TC) - 29H-78.773" at bounding box center [400, 53] width 96 height 19
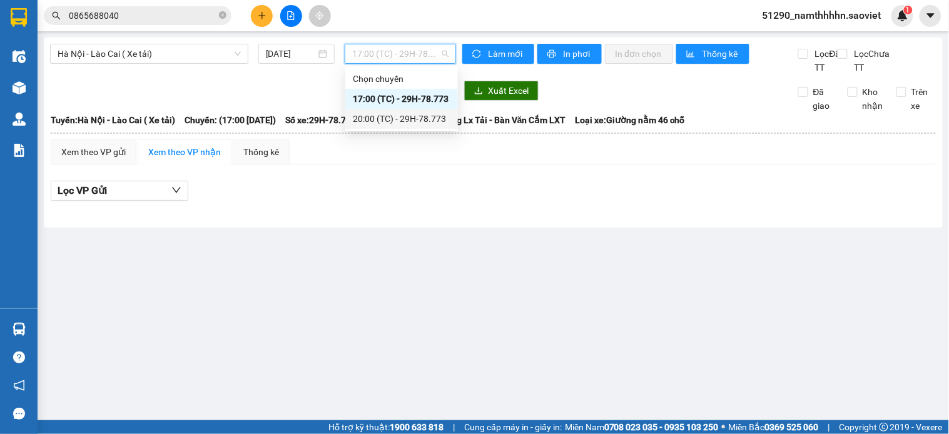
click at [409, 116] on div "20:00 (TC) - 29H-78.773" at bounding box center [402, 119] width 98 height 14
